Goal: Navigation & Orientation: Find specific page/section

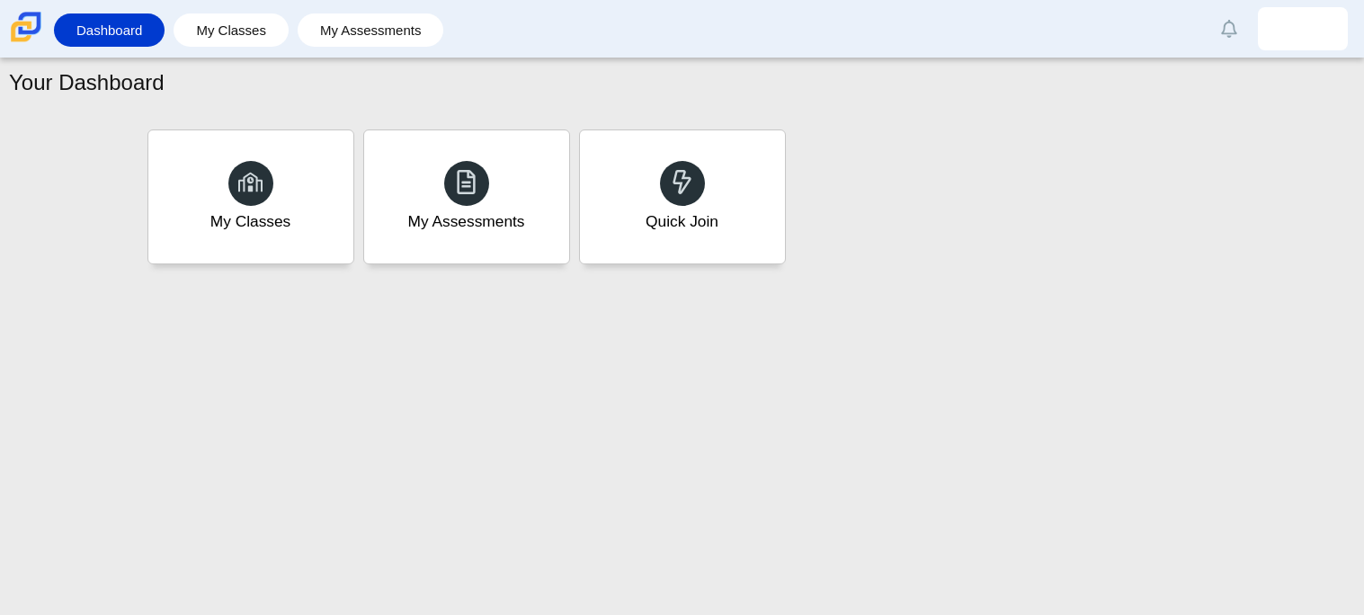
click at [1027, 494] on div "Your Dashboard My Classes My Assessments Quick Join" at bounding box center [682, 336] width 1364 height 557
click at [252, 49] on li "My Classes" at bounding box center [236, 30] width 124 height 40
click at [252, 39] on link "My Classes" at bounding box center [231, 29] width 97 height 33
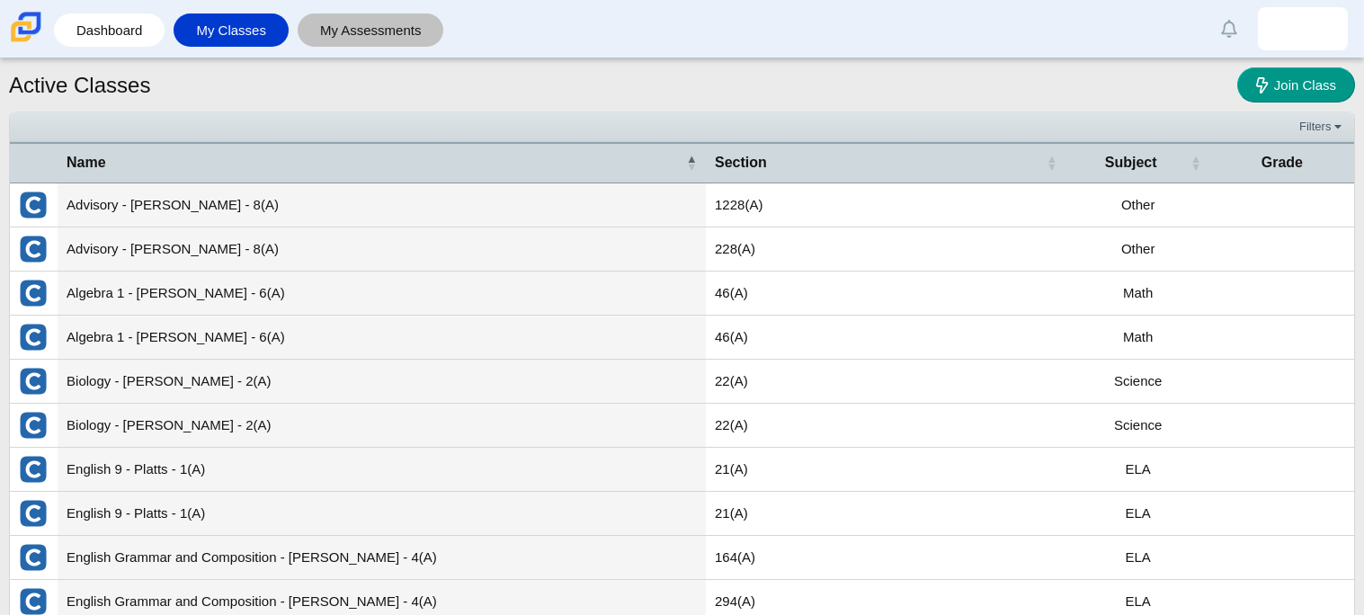
click at [395, 25] on link "My Assessments" at bounding box center [371, 29] width 129 height 33
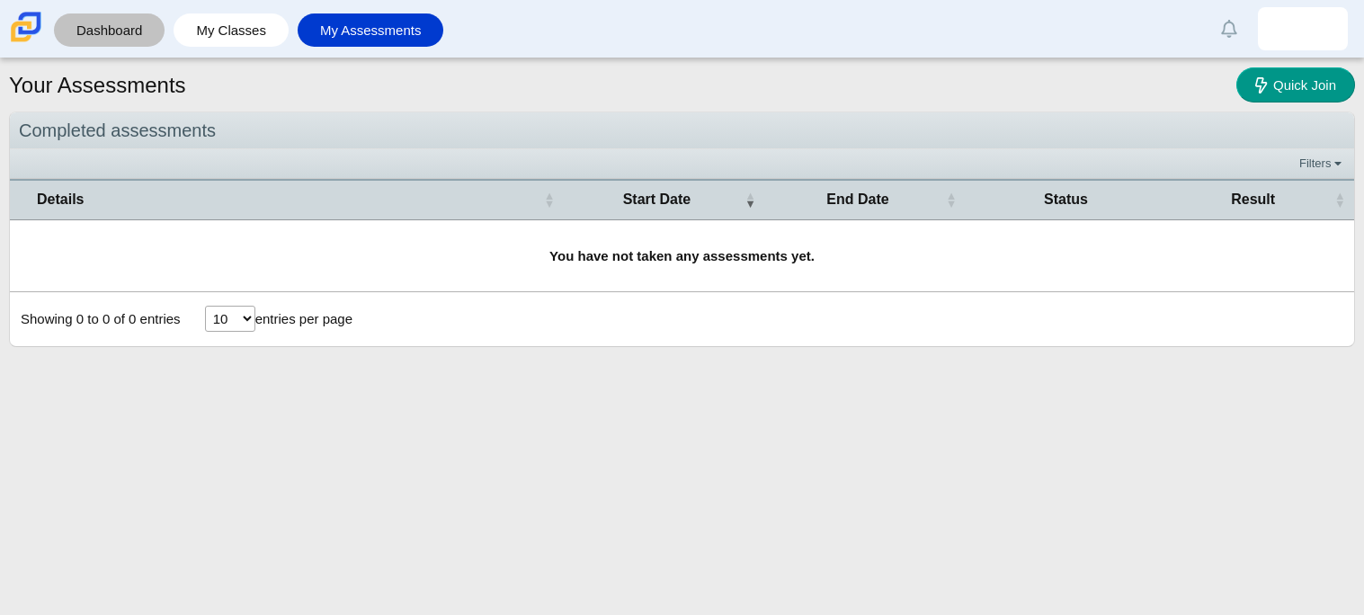
click at [98, 43] on link "Dashboard" at bounding box center [109, 29] width 93 height 33
